Goal: Information Seeking & Learning: Learn about a topic

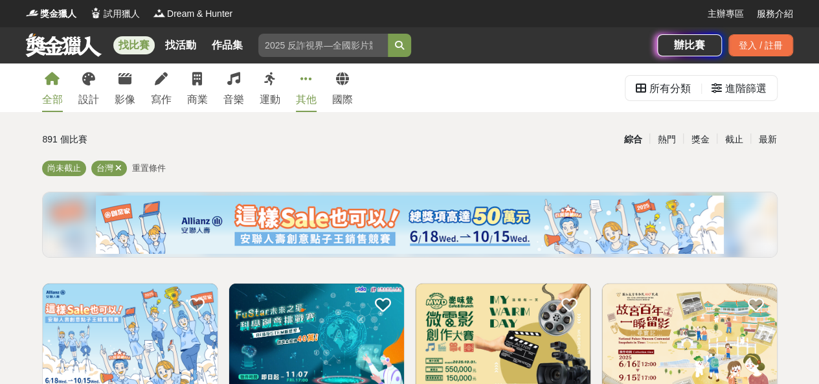
click at [296, 82] on link "其他" at bounding box center [306, 87] width 21 height 49
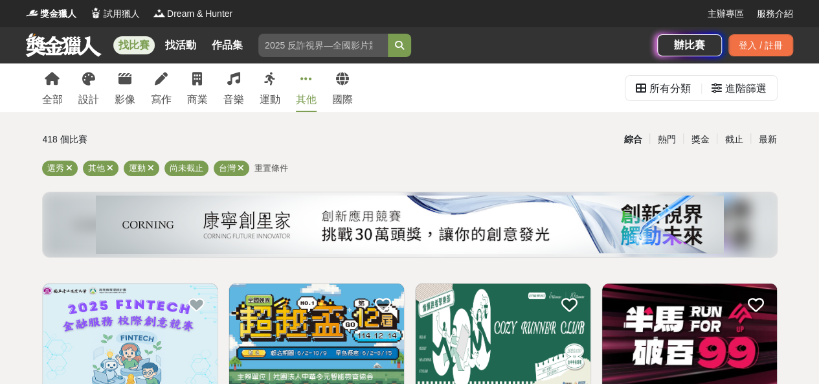
click at [270, 167] on span "重置條件" at bounding box center [271, 168] width 34 height 10
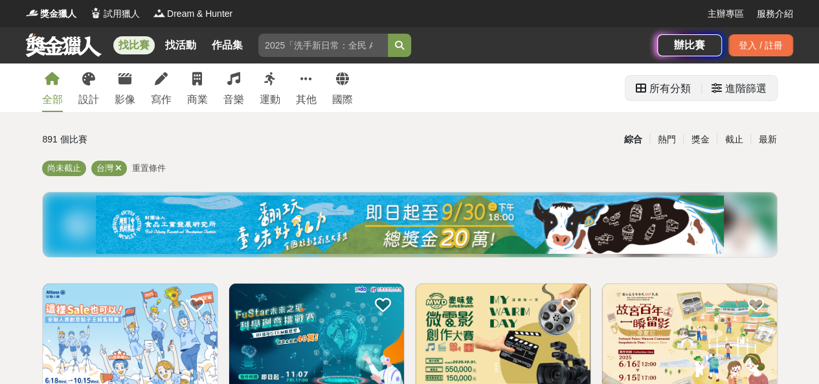
click at [726, 83] on div "進階篩選" at bounding box center [745, 89] width 41 height 26
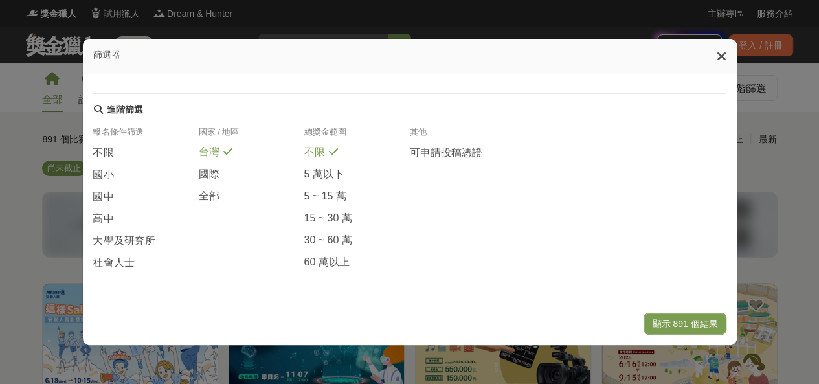
click at [726, 52] on div at bounding box center [722, 56] width 10 height 15
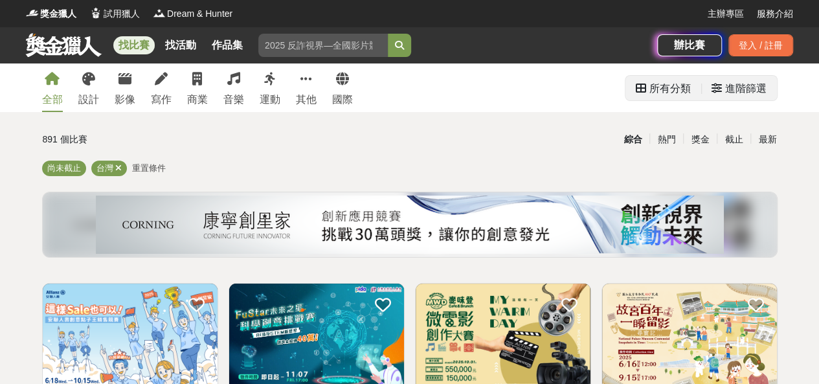
click at [751, 85] on div "進階篩選" at bounding box center [745, 89] width 41 height 26
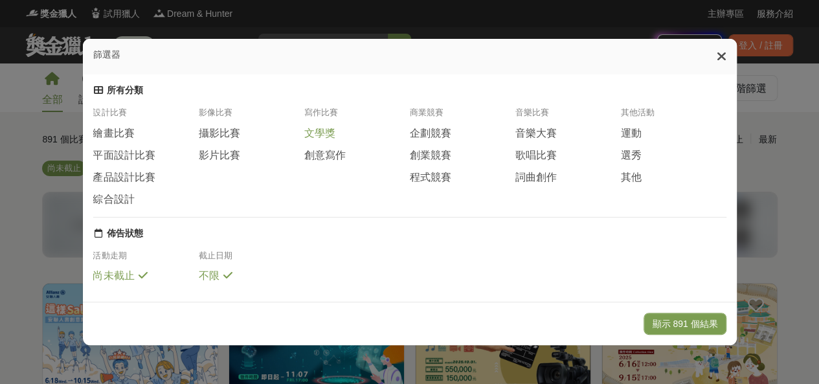
click at [312, 140] on span "文學獎" at bounding box center [319, 134] width 31 height 14
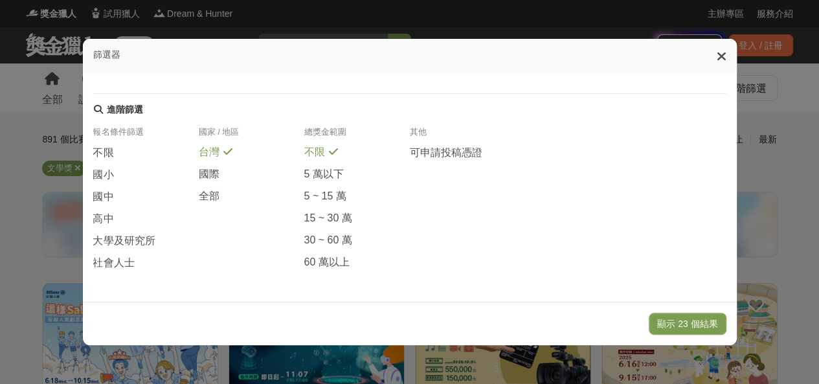
scroll to position [311, 0]
click at [679, 326] on button "顯示 23 個結果" at bounding box center [687, 324] width 77 height 22
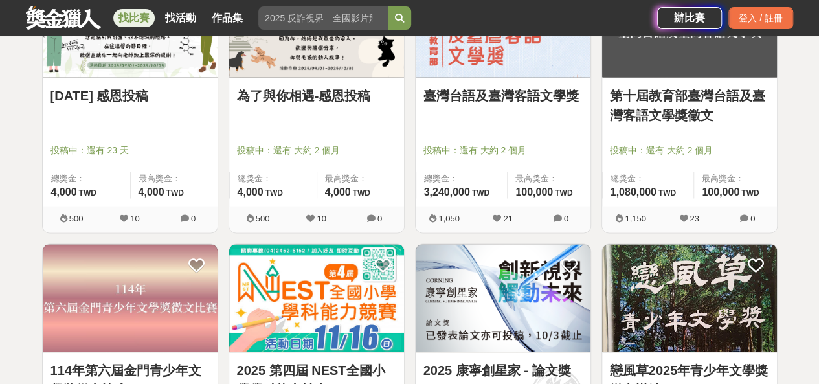
scroll to position [1295, 0]
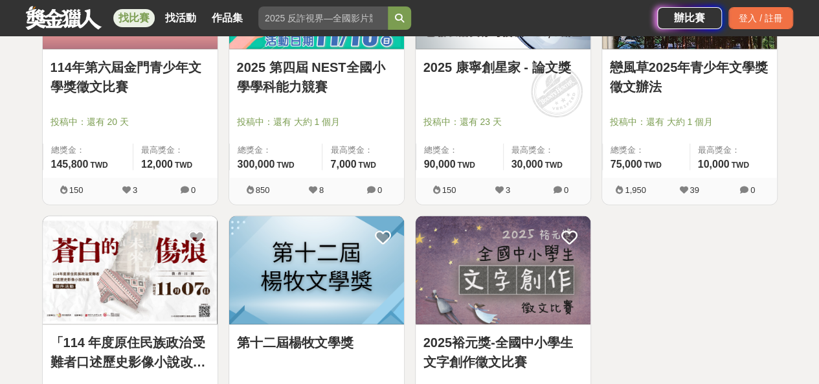
scroll to position [1553, 0]
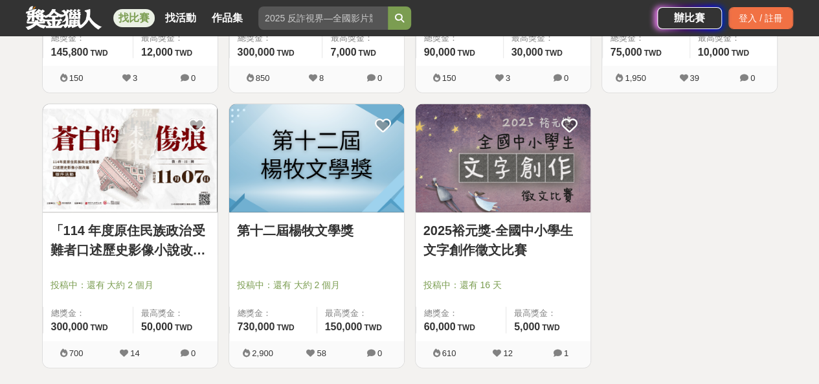
click at [472, 237] on link "2025裕元獎-全國中小學生文字創作徵文比賽" at bounding box center [502, 240] width 159 height 39
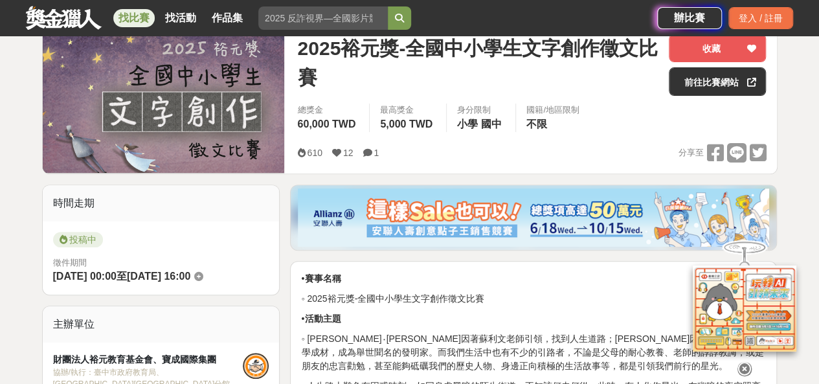
scroll to position [324, 0]
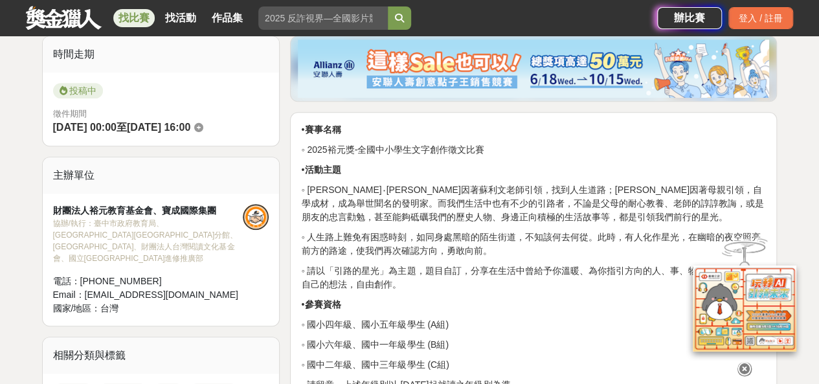
click at [744, 362] on icon at bounding box center [744, 369] width 14 height 14
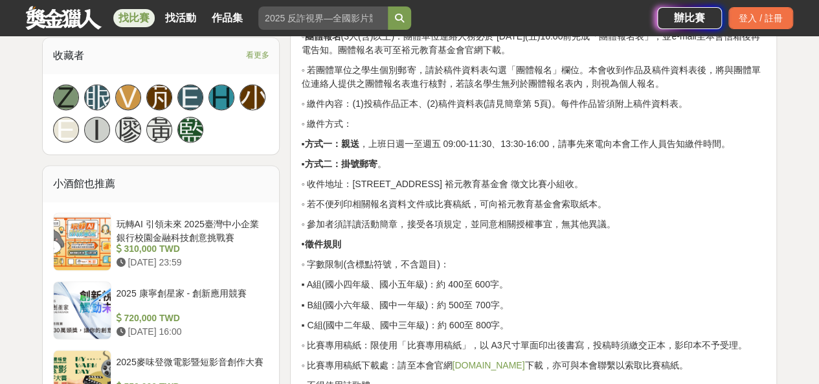
scroll to position [1036, 0]
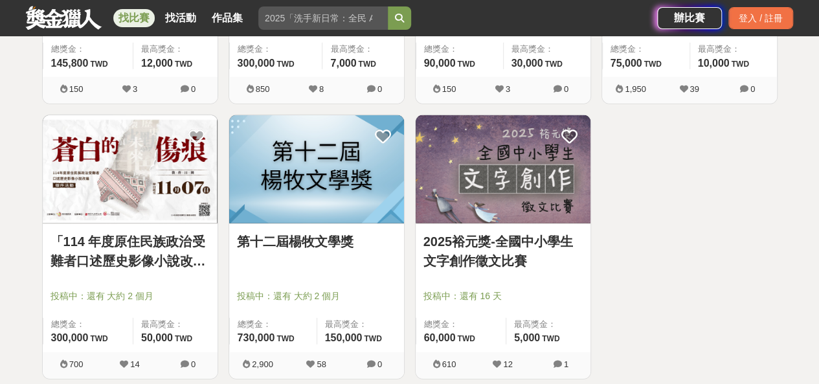
scroll to position [1618, 0]
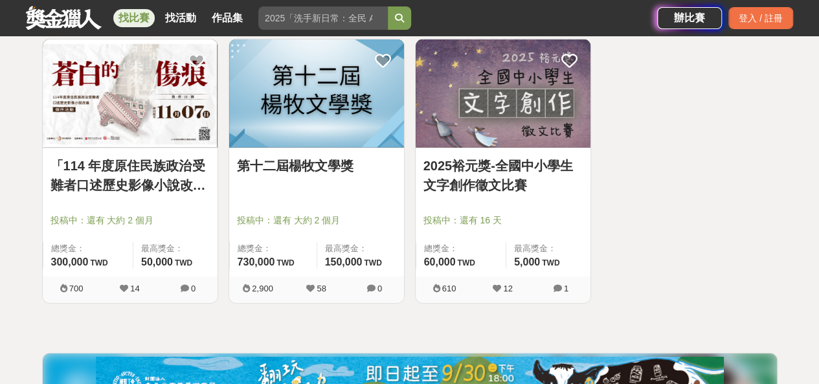
click at [335, 177] on div "第十二屆楊牧文學獎" at bounding box center [316, 173] width 159 height 34
click at [331, 169] on link "第十二屆楊牧文學獎" at bounding box center [316, 165] width 159 height 19
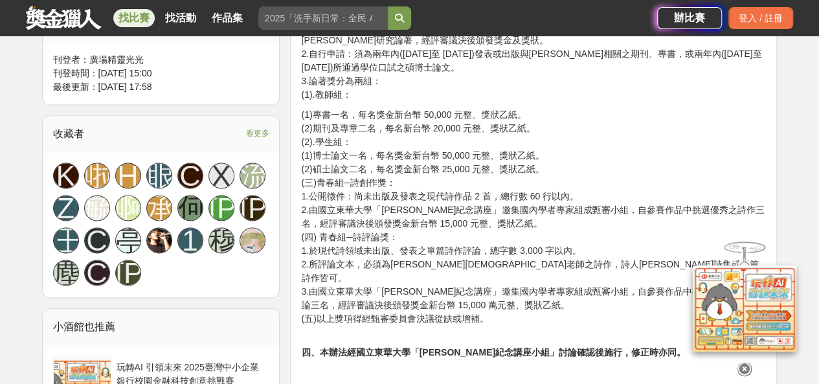
scroll to position [841, 0]
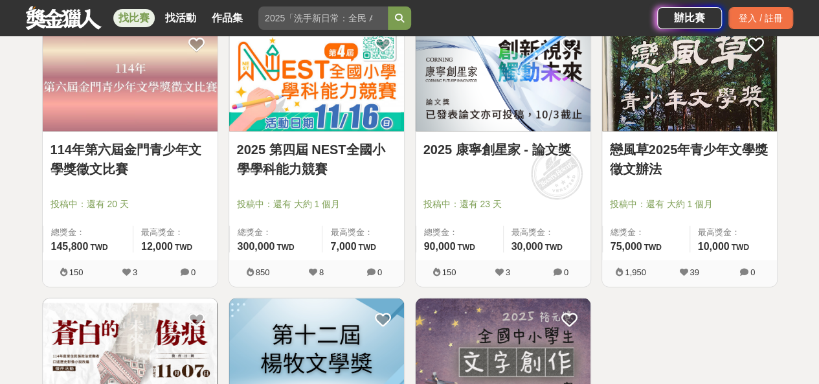
scroll to position [1295, 0]
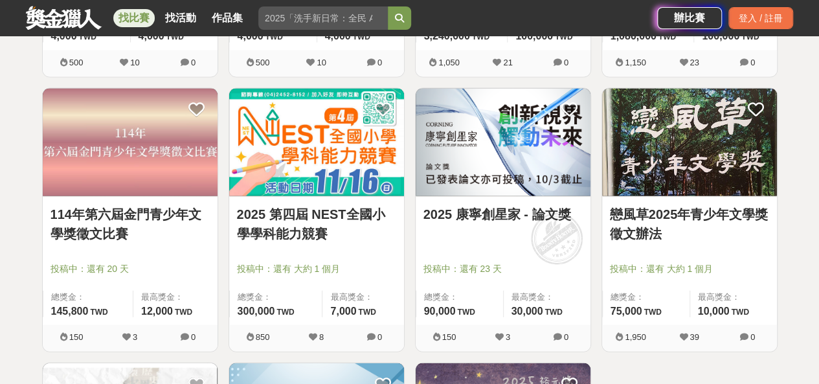
click at [82, 210] on link "114年第六屆金門青少年文學獎徵文比賽" at bounding box center [129, 224] width 159 height 39
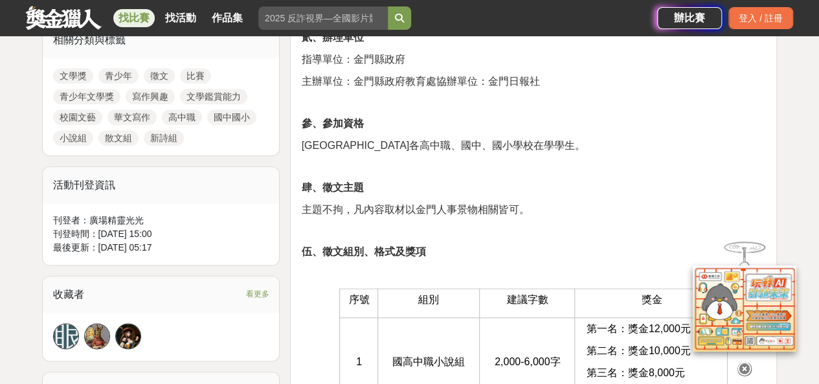
scroll to position [712, 0]
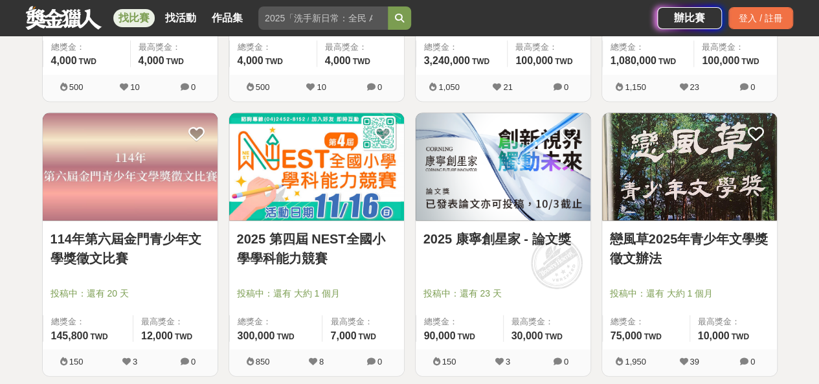
scroll to position [1359, 0]
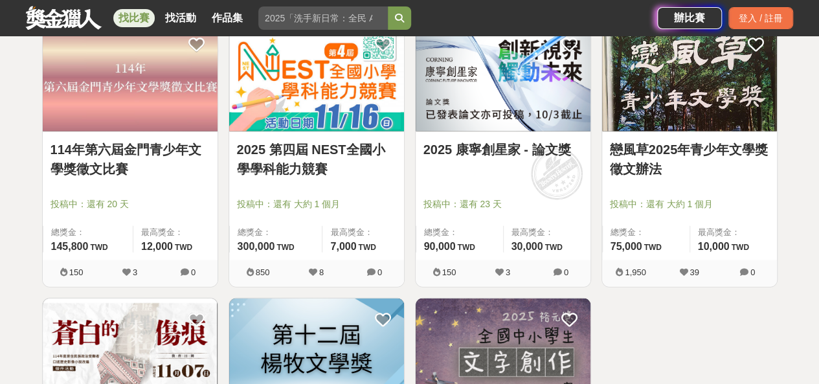
click at [667, 156] on link "戀風草2025年青少年文學獎徵文辦法" at bounding box center [689, 159] width 159 height 39
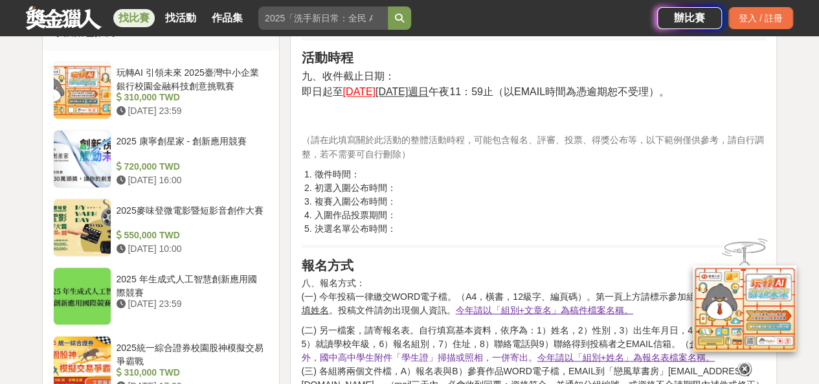
scroll to position [1100, 0]
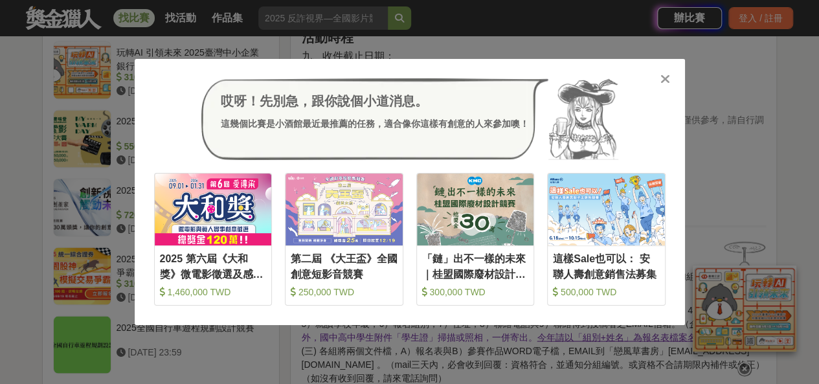
click at [664, 81] on icon at bounding box center [665, 78] width 10 height 13
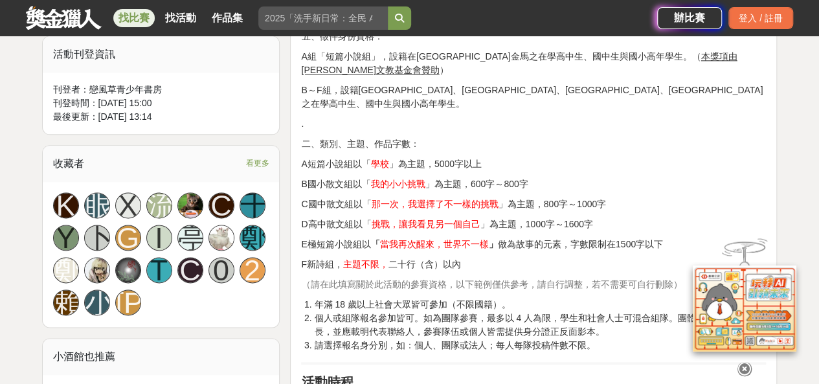
scroll to position [777, 0]
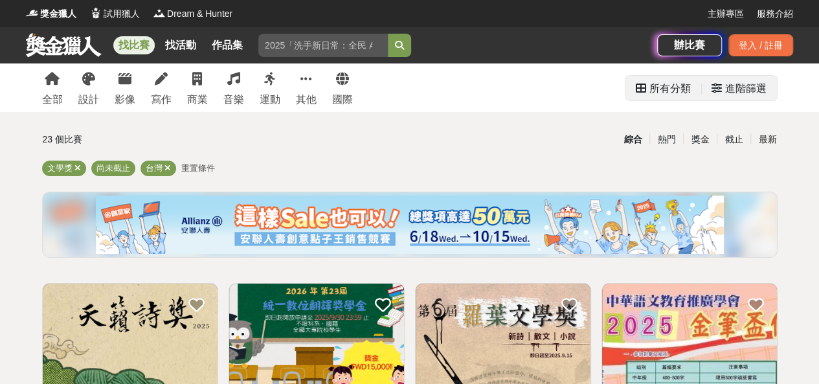
click at [735, 91] on div "進階篩選" at bounding box center [745, 89] width 41 height 26
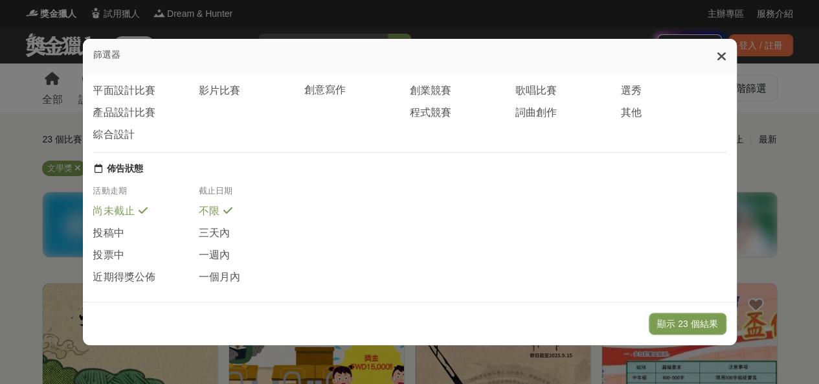
scroll to position [129, 0]
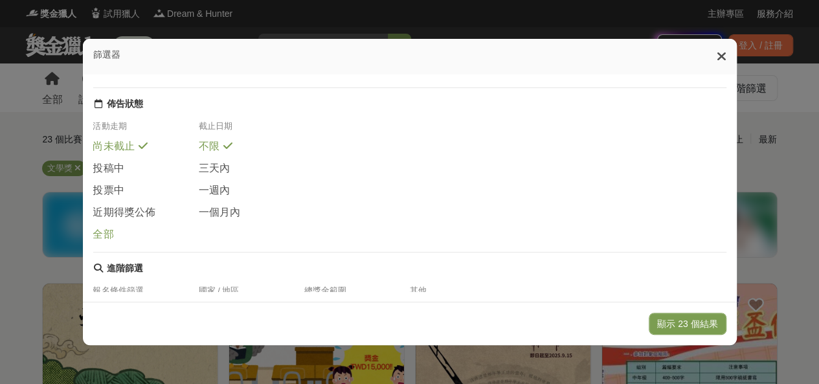
click at [107, 241] on span "全部" at bounding box center [103, 235] width 21 height 14
click at [676, 329] on button "顯示 813 個結果" at bounding box center [684, 324] width 82 height 22
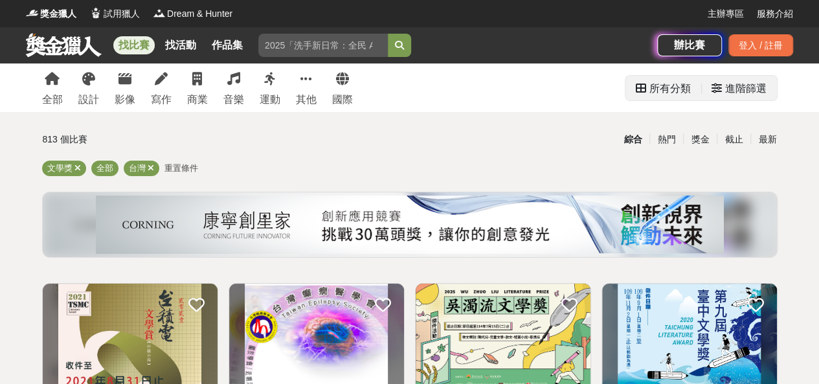
click at [719, 86] on icon at bounding box center [716, 88] width 10 height 10
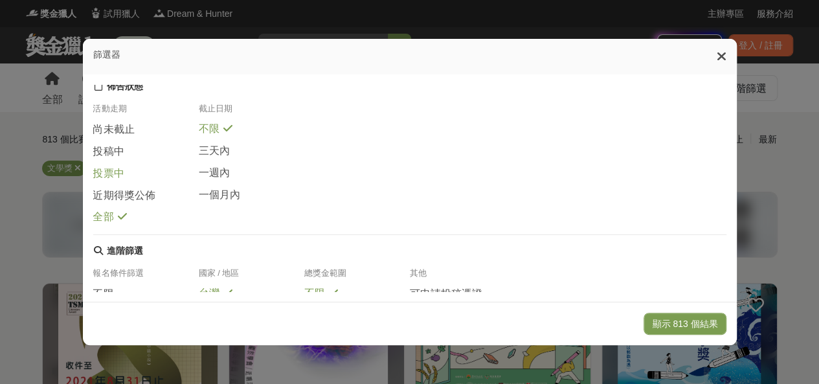
scroll to position [129, 0]
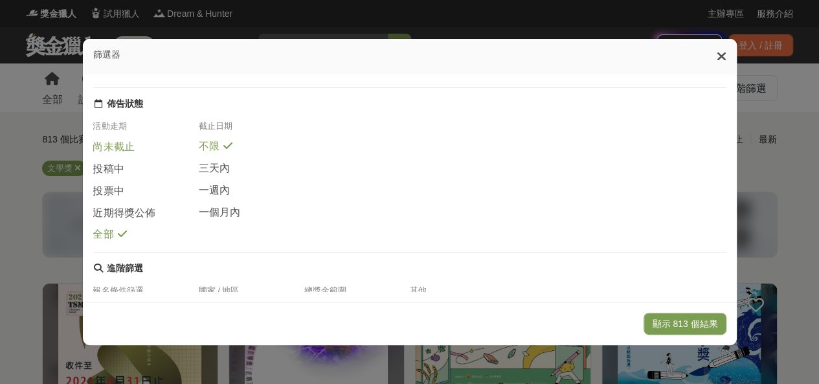
click at [111, 154] on span "尚未截止" at bounding box center [113, 147] width 41 height 14
click at [110, 175] on span "投稿中" at bounding box center [108, 169] width 31 height 14
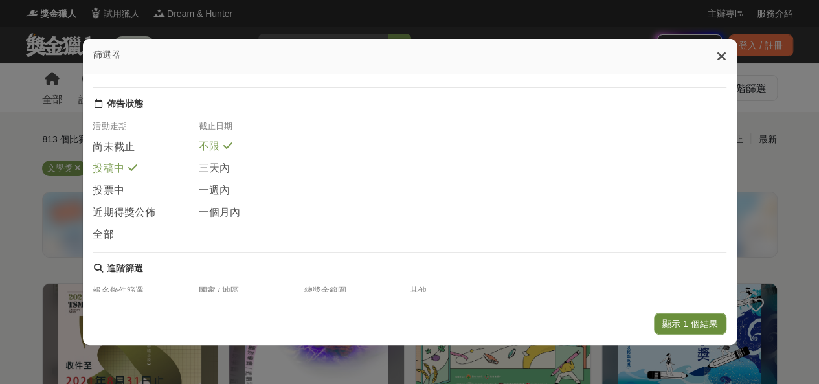
click at [695, 328] on button "顯示 1 個結果" at bounding box center [690, 324] width 72 height 22
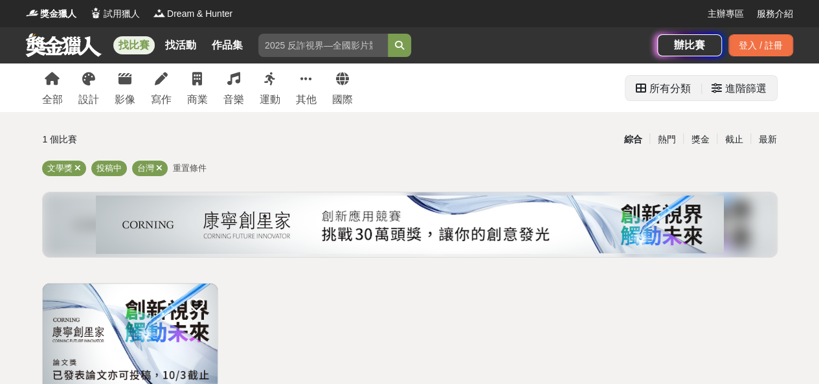
click at [725, 89] on div "進階篩選" at bounding box center [745, 89] width 41 height 26
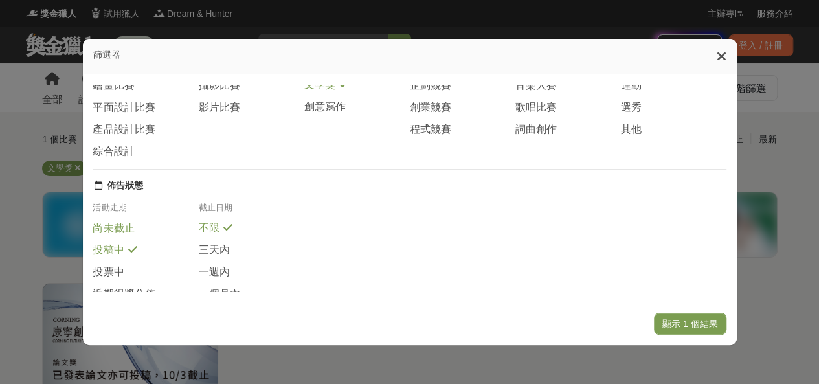
scroll to position [65, 0]
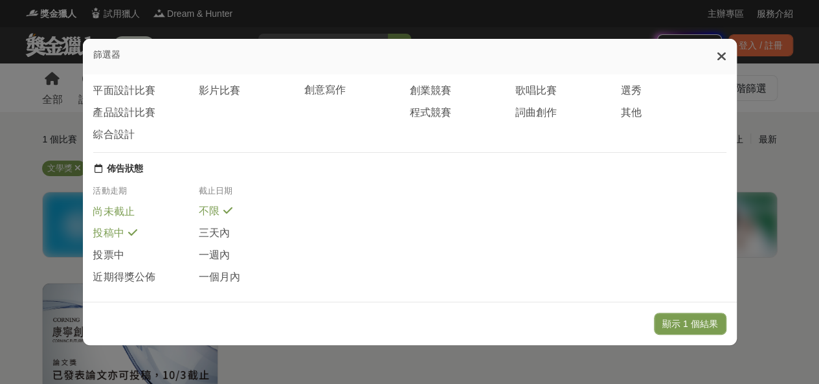
click at [120, 218] on span "尚未截止" at bounding box center [113, 212] width 41 height 14
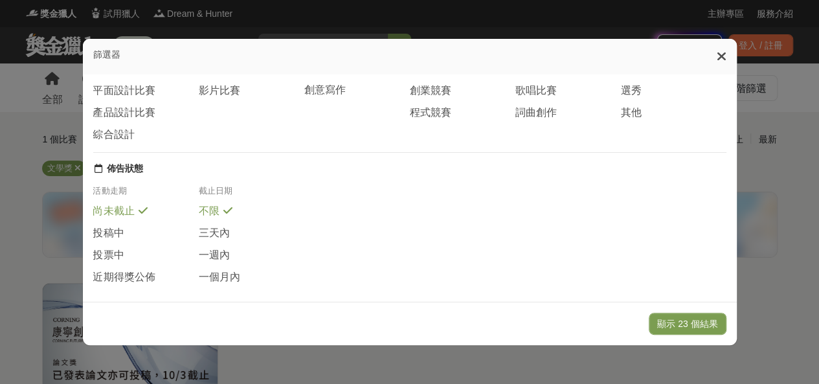
scroll to position [0, 0]
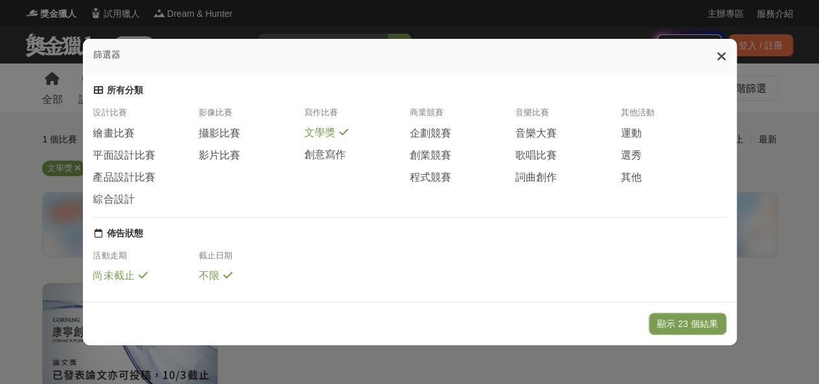
click at [331, 138] on span "文學獎" at bounding box center [319, 133] width 31 height 14
click at [674, 320] on button "顯示 891 個結果" at bounding box center [684, 324] width 82 height 22
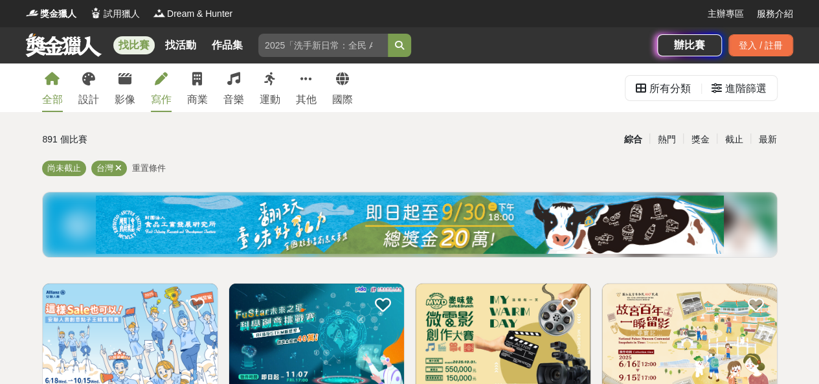
click at [159, 95] on div "寫作" at bounding box center [161, 100] width 21 height 16
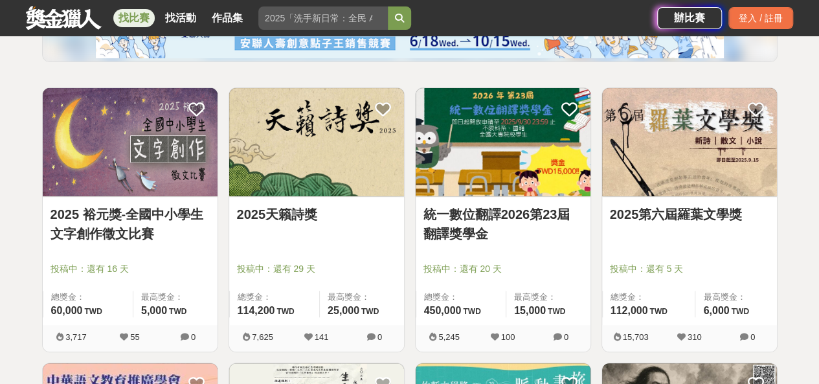
scroll to position [194, 0]
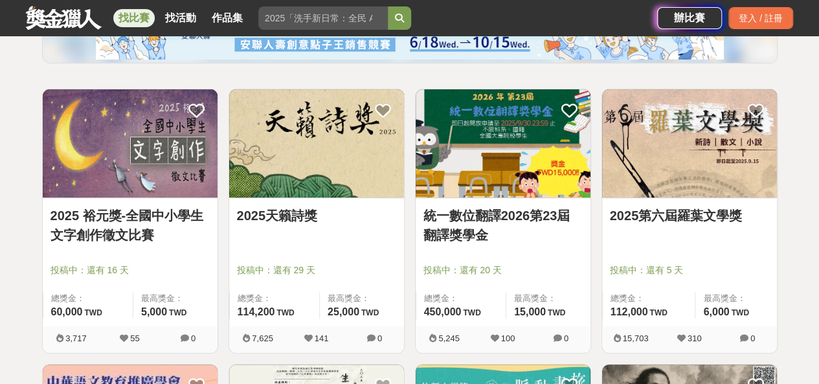
click at [318, 222] on link "2025天籟詩獎" at bounding box center [316, 215] width 159 height 19
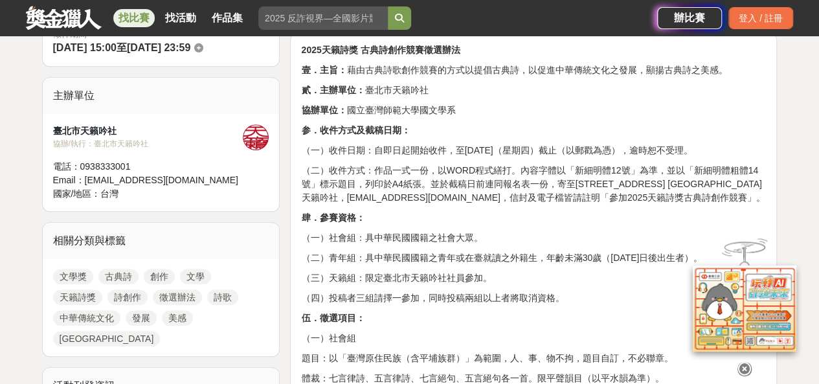
scroll to position [259, 0]
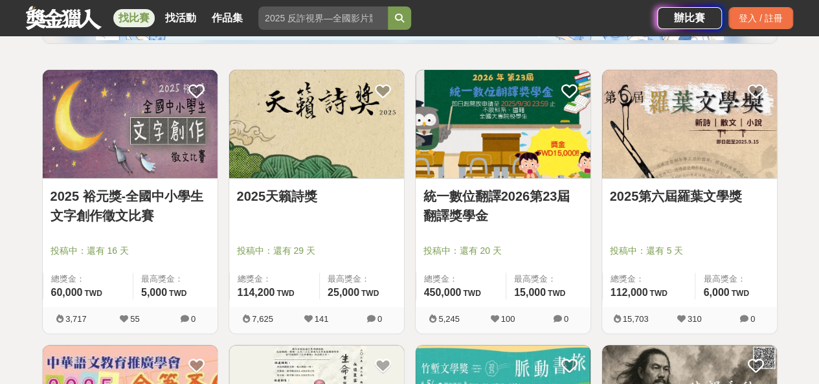
scroll to position [194, 0]
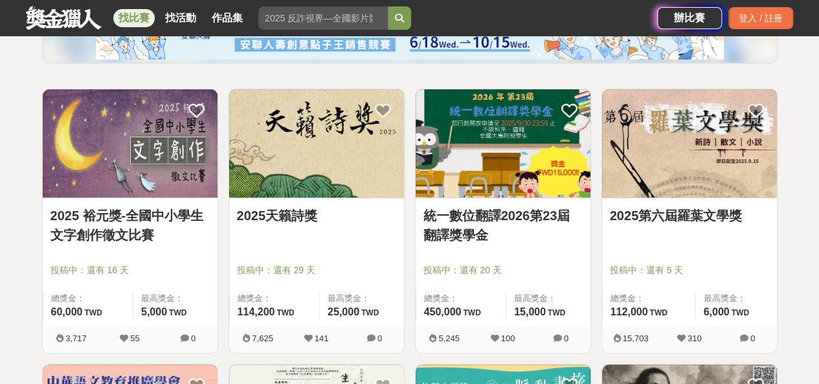
click at [712, 213] on link "2025第六屆羅葉文學獎" at bounding box center [689, 215] width 159 height 19
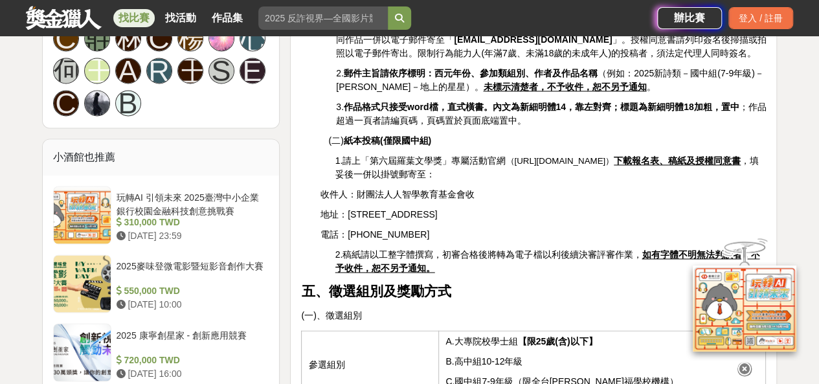
scroll to position [1036, 0]
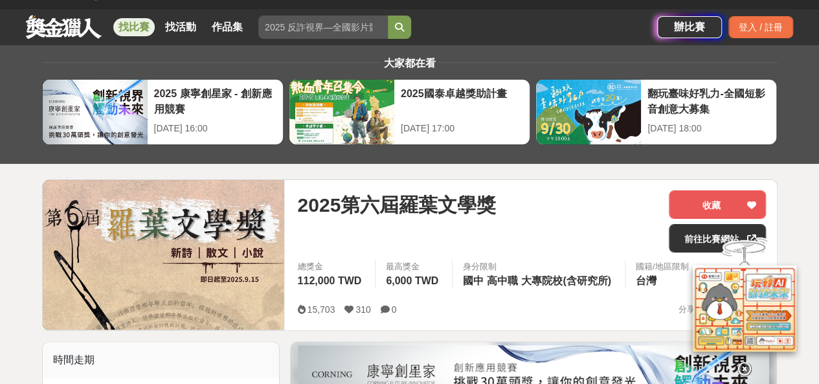
scroll to position [0, 0]
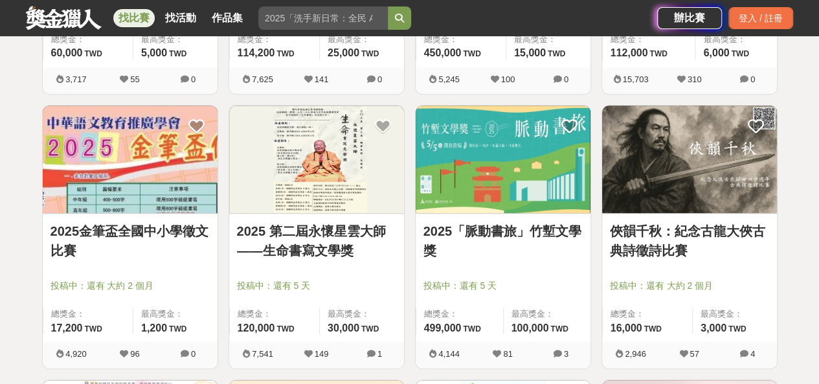
scroll to position [518, 0]
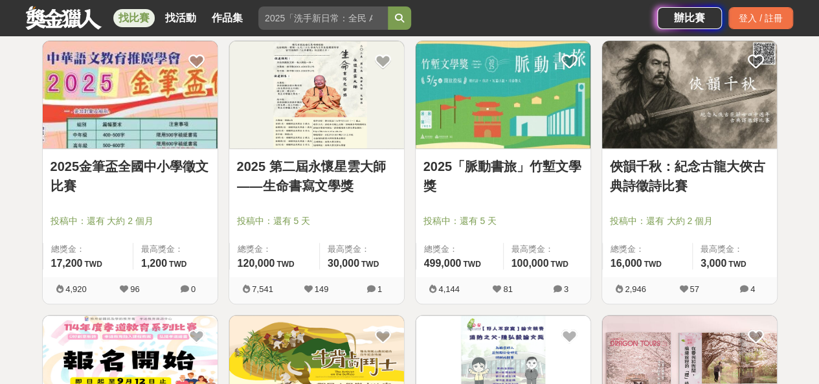
click at [488, 164] on link "2025「脈動書旅」竹塹文學獎" at bounding box center [502, 176] width 159 height 39
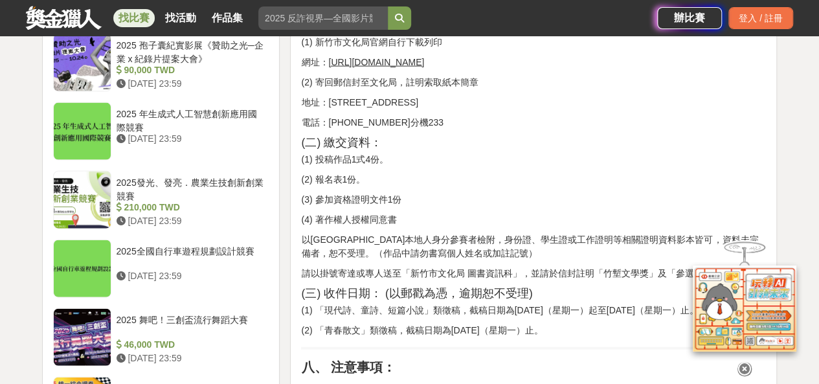
scroll to position [1489, 0]
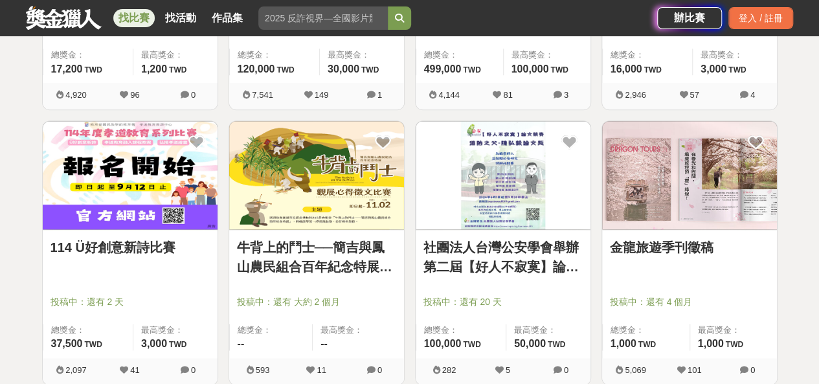
scroll to position [777, 0]
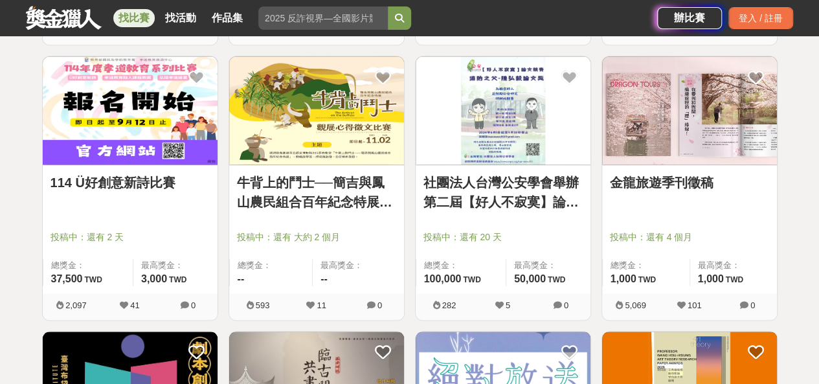
click at [131, 184] on link "114 Ü好創意新詩比賽" at bounding box center [129, 182] width 159 height 19
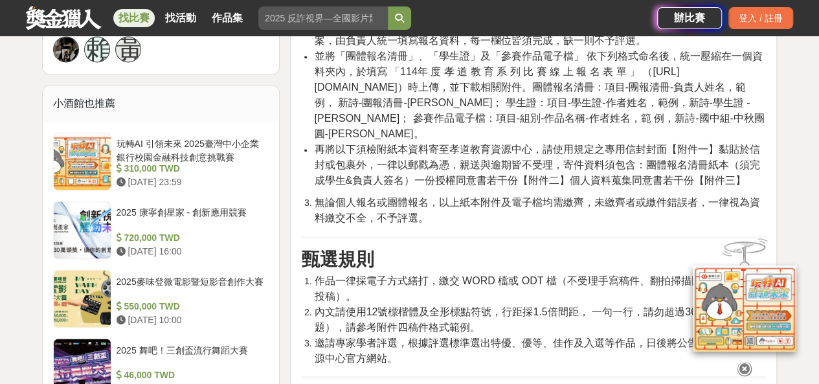
scroll to position [971, 0]
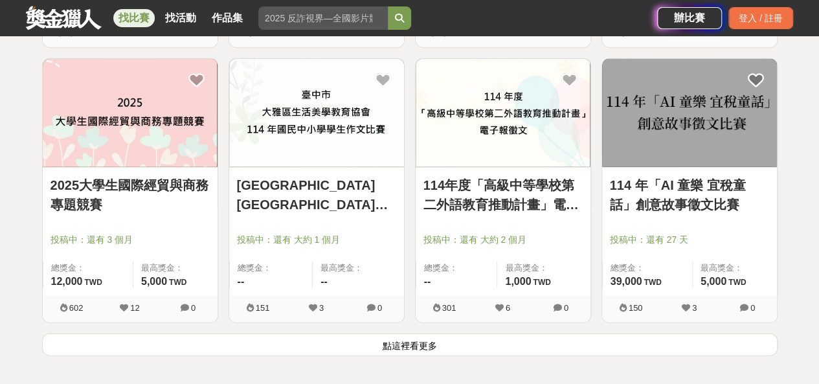
scroll to position [1618, 0]
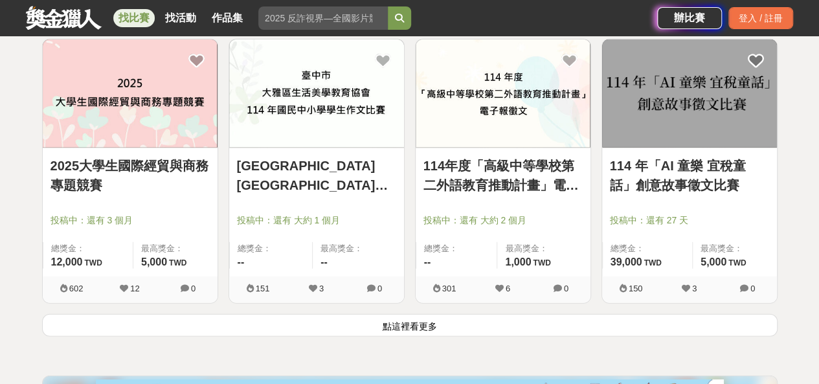
click at [692, 176] on link "114 年「AI 童樂 宜稅童話」創意故事徵文比賽" at bounding box center [689, 175] width 159 height 39
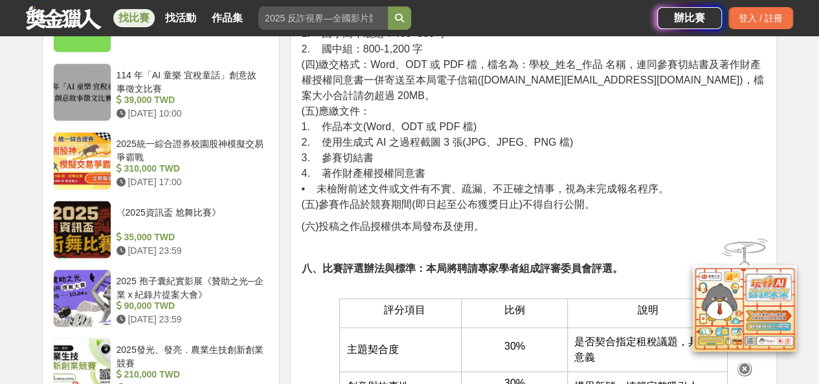
scroll to position [1489, 0]
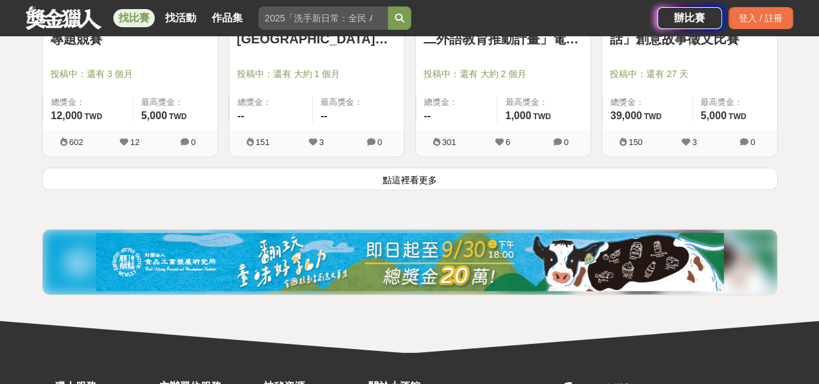
scroll to position [1812, 0]
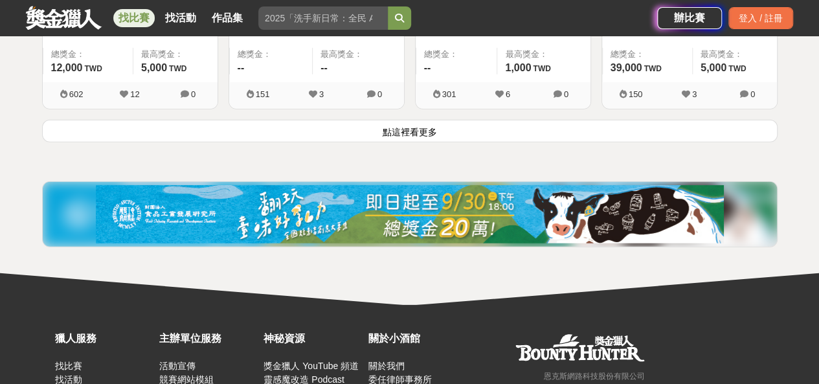
click at [172, 131] on button "點這裡看更多" at bounding box center [409, 131] width 735 height 23
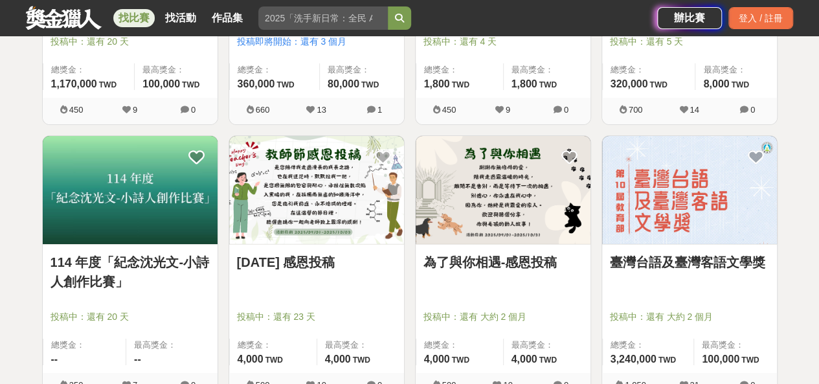
scroll to position [2136, 0]
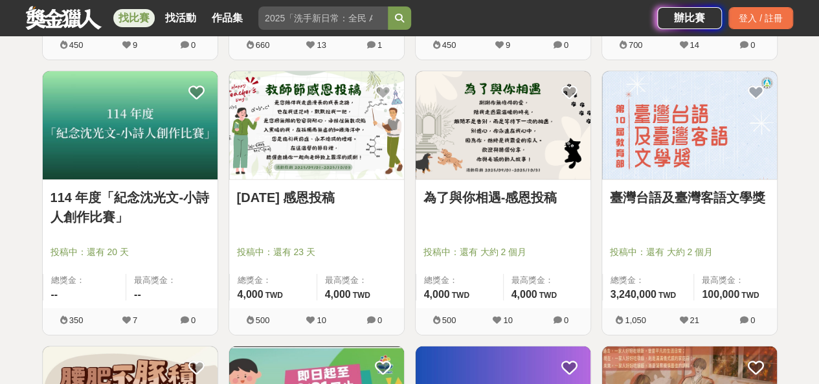
click at [78, 214] on link "114 年度「紀念沈光文-小詩人創作比賽」" at bounding box center [129, 207] width 159 height 39
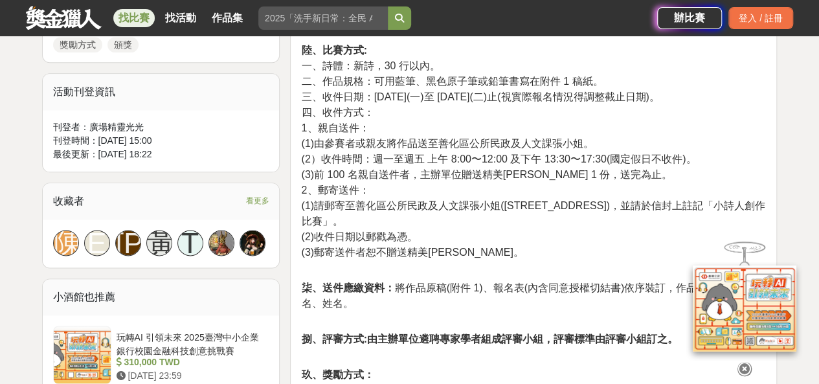
scroll to position [712, 0]
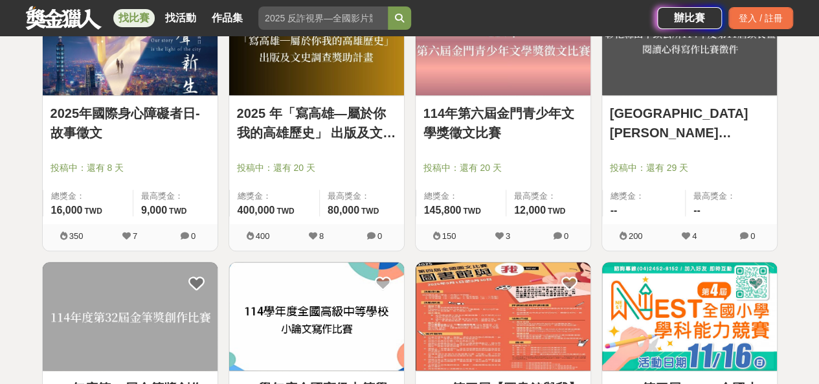
scroll to position [3236, 0]
